Goal: Task Accomplishment & Management: Use online tool/utility

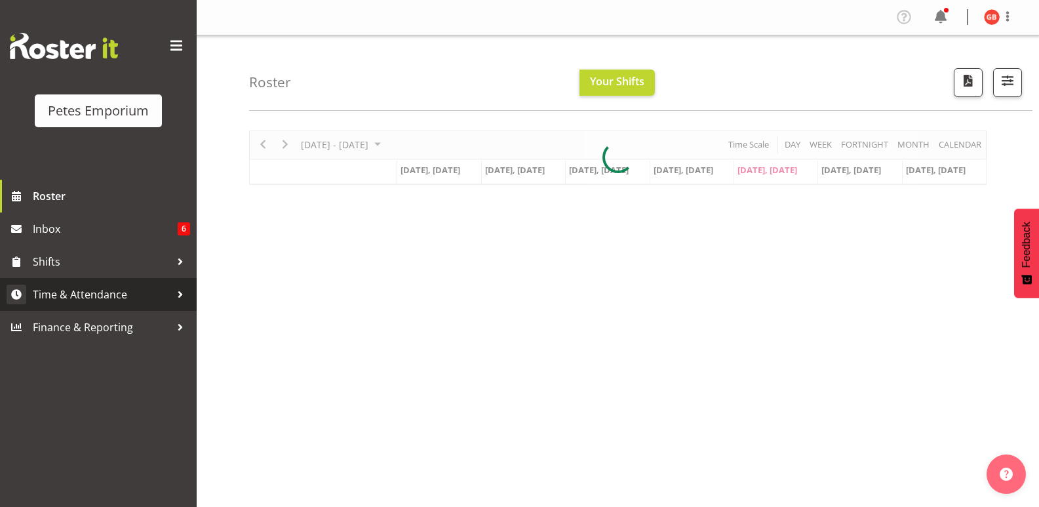
click at [102, 292] on span "Time & Attendance" at bounding box center [102, 295] width 138 height 20
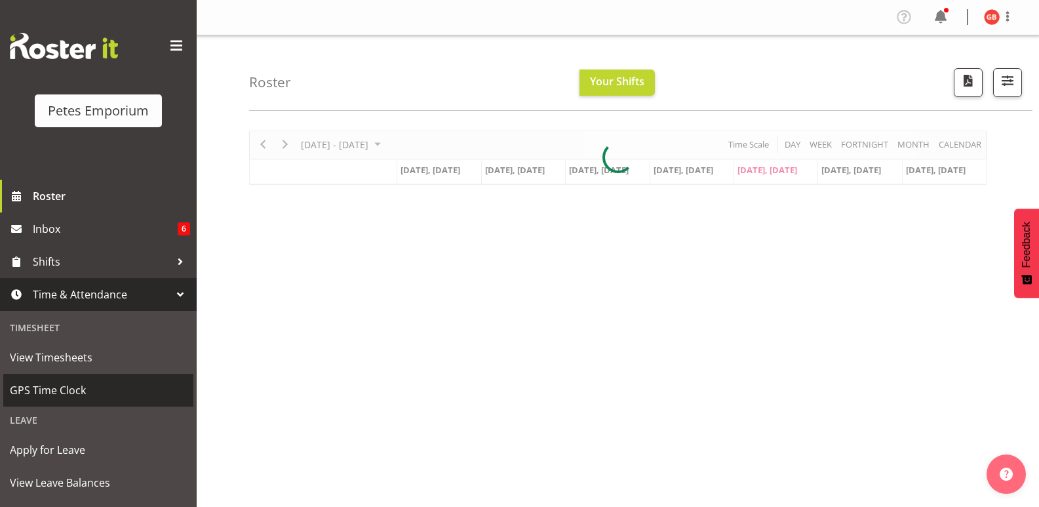
click at [64, 380] on link "GPS Time Clock" at bounding box center [98, 390] width 190 height 33
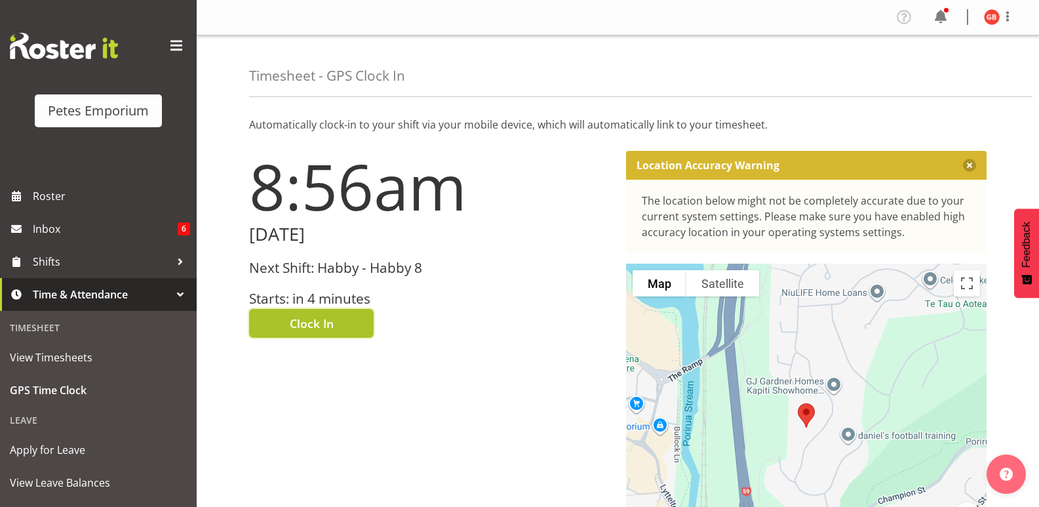
click at [325, 318] on span "Clock In" at bounding box center [312, 323] width 44 height 17
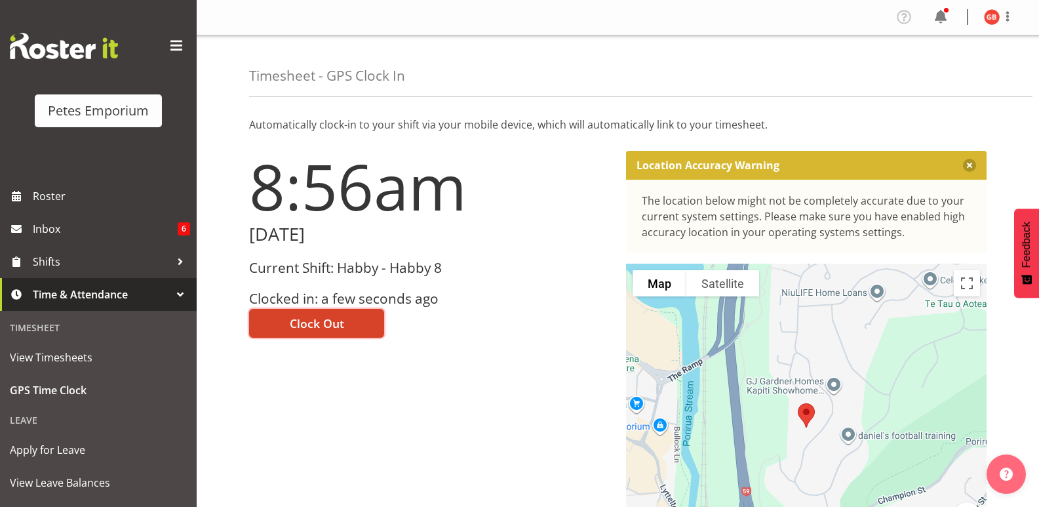
click at [342, 323] on span "Clock Out" at bounding box center [317, 323] width 54 height 17
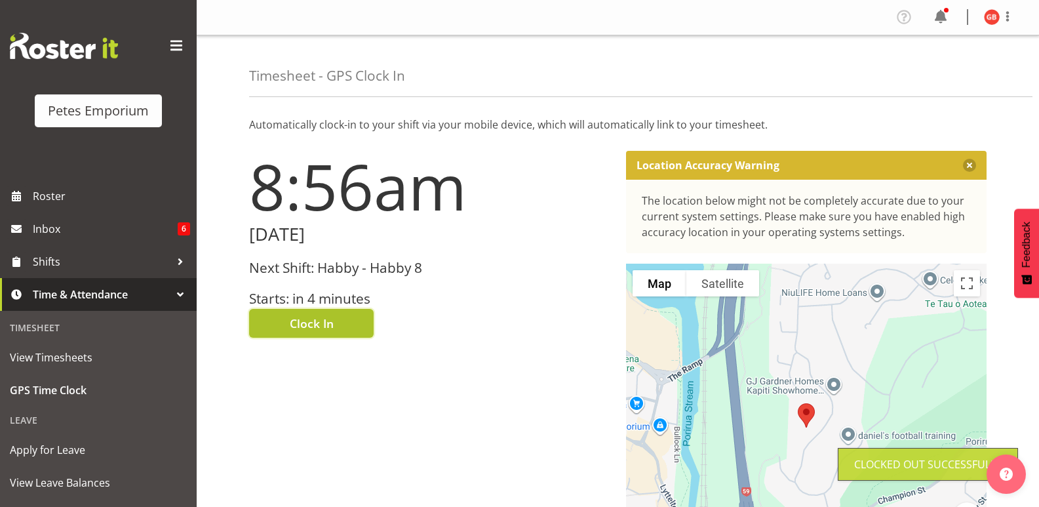
click at [322, 326] on span "Clock In" at bounding box center [312, 323] width 44 height 17
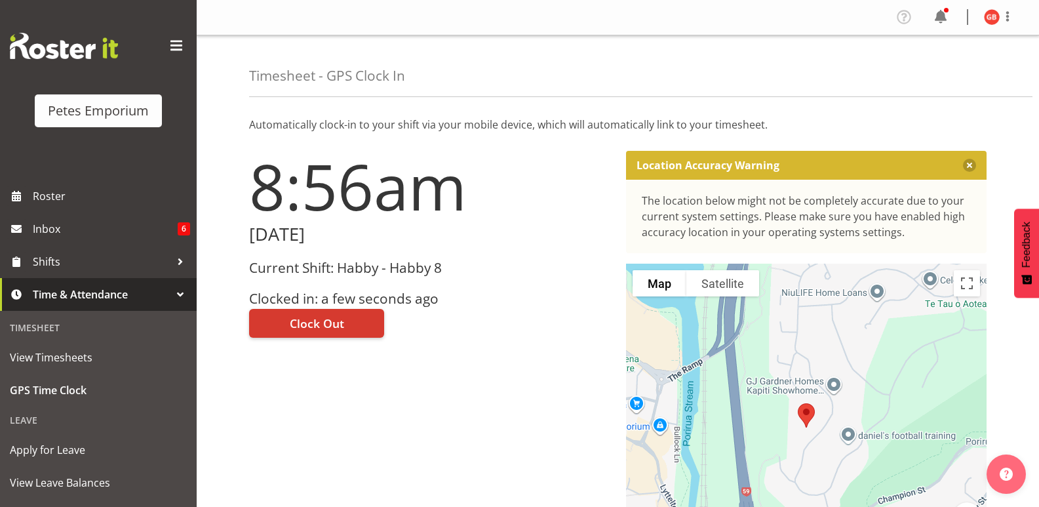
click at [986, 18] on img at bounding box center [992, 17] width 16 height 16
click at [932, 75] on link "Log Out" at bounding box center [953, 69] width 126 height 24
